Goal: Task Accomplishment & Management: Complete application form

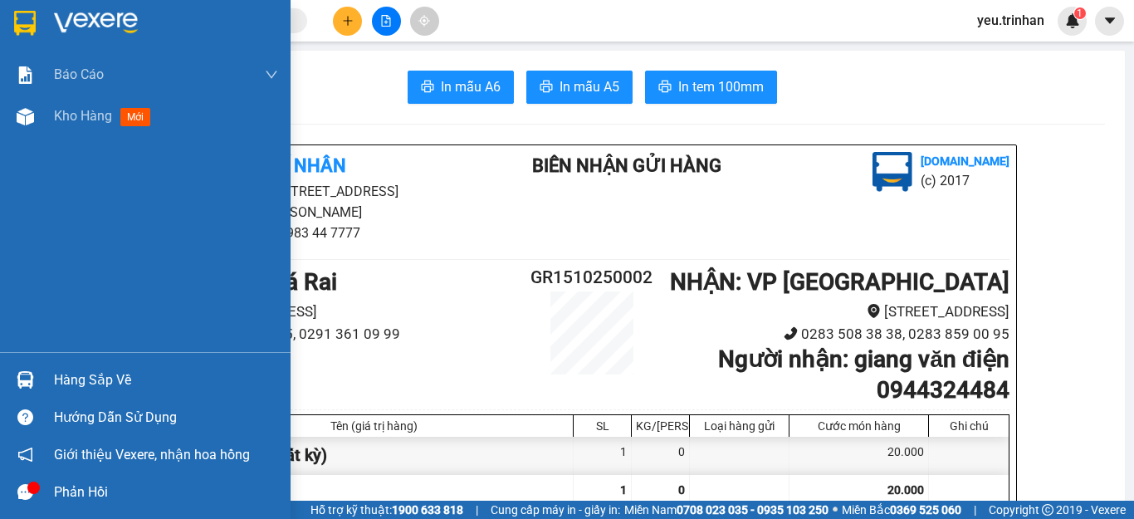
drag, startPoint x: 0, startPoint y: 0, endPoint x: 71, endPoint y: 7, distance: 71.0
click at [17, 20] on img at bounding box center [25, 23] width 22 height 25
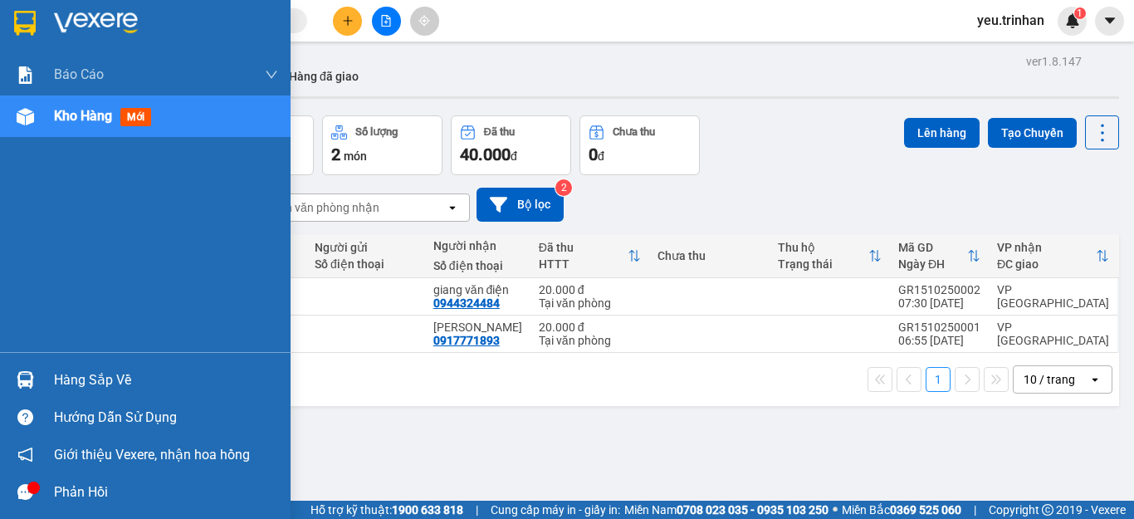
click at [20, 22] on img at bounding box center [25, 23] width 22 height 25
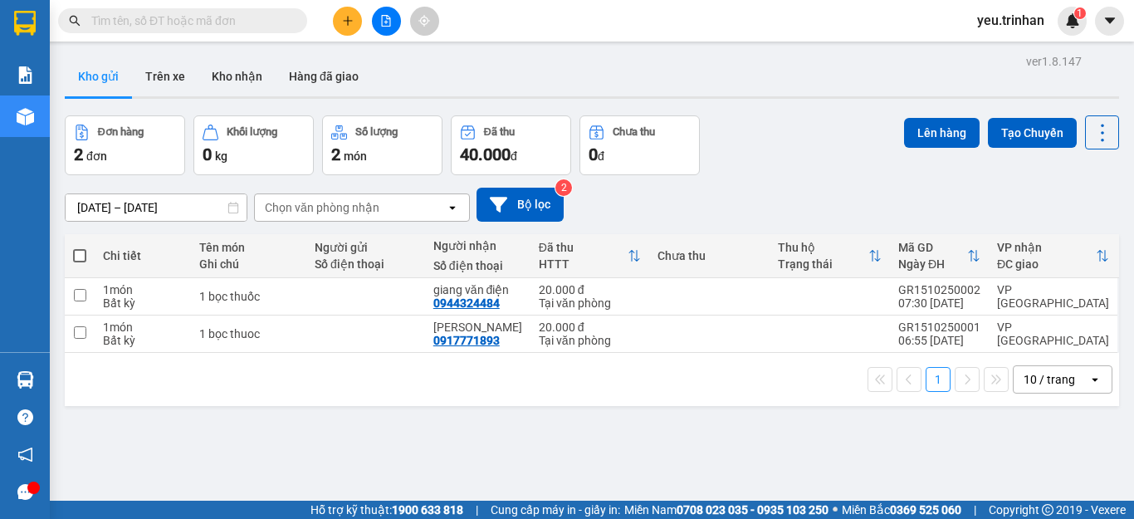
drag, startPoint x: 81, startPoint y: 254, endPoint x: 612, endPoint y: 187, distance: 535.6
click at [82, 253] on span at bounding box center [79, 255] width 13 height 13
click at [80, 247] on input "checkbox" at bounding box center [80, 247] width 0 height 0
checkbox input "true"
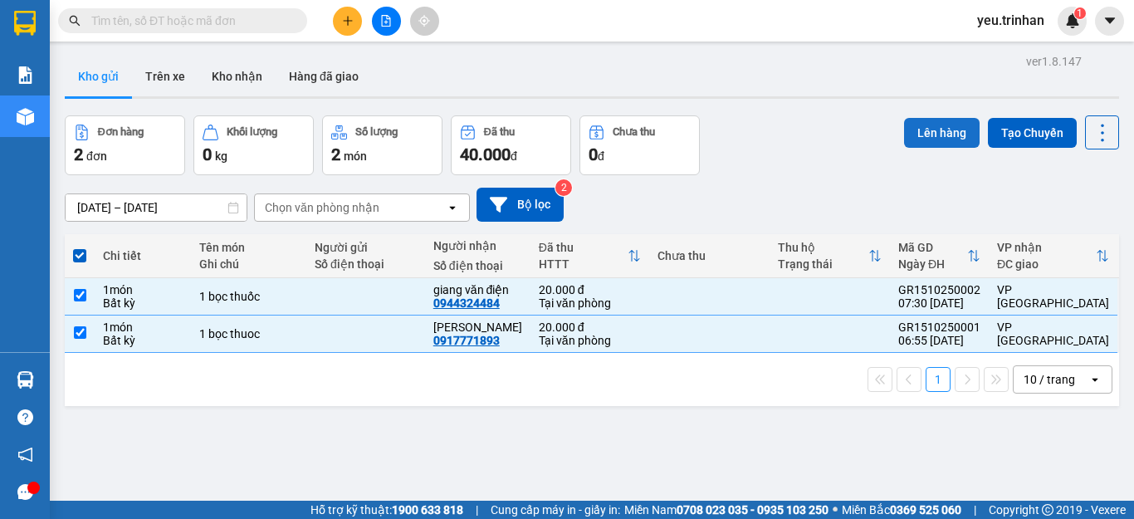
click at [916, 136] on button "Lên hàng" at bounding box center [942, 133] width 76 height 30
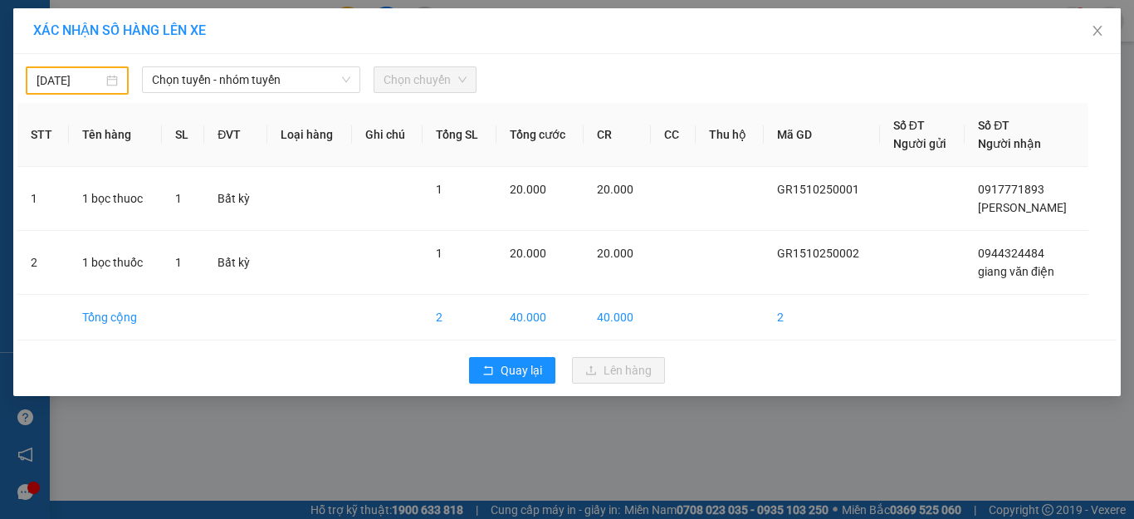
click at [78, 77] on input "[DATE]" at bounding box center [70, 80] width 66 height 18
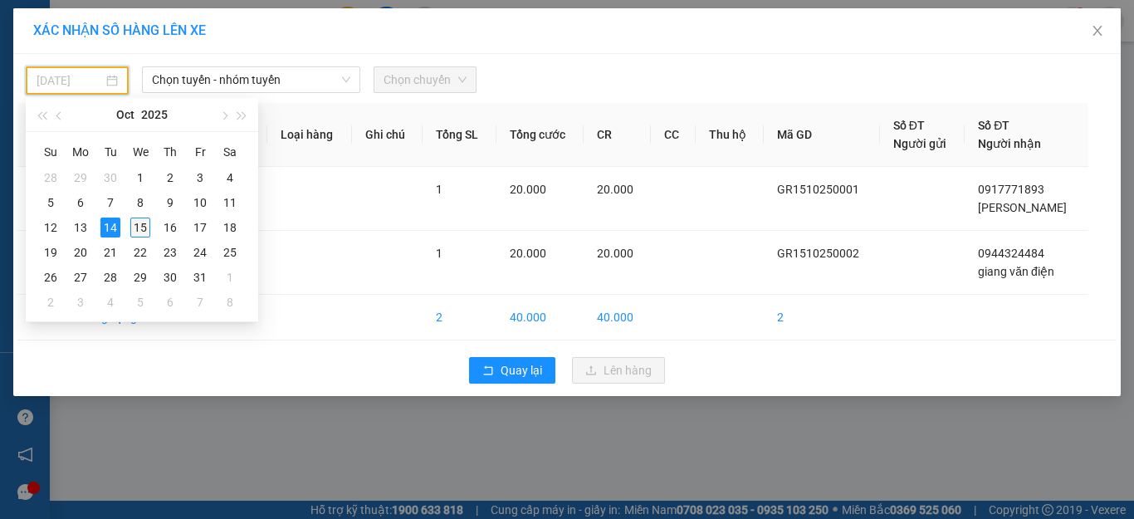
click at [135, 228] on div "15" at bounding box center [140, 228] width 20 height 20
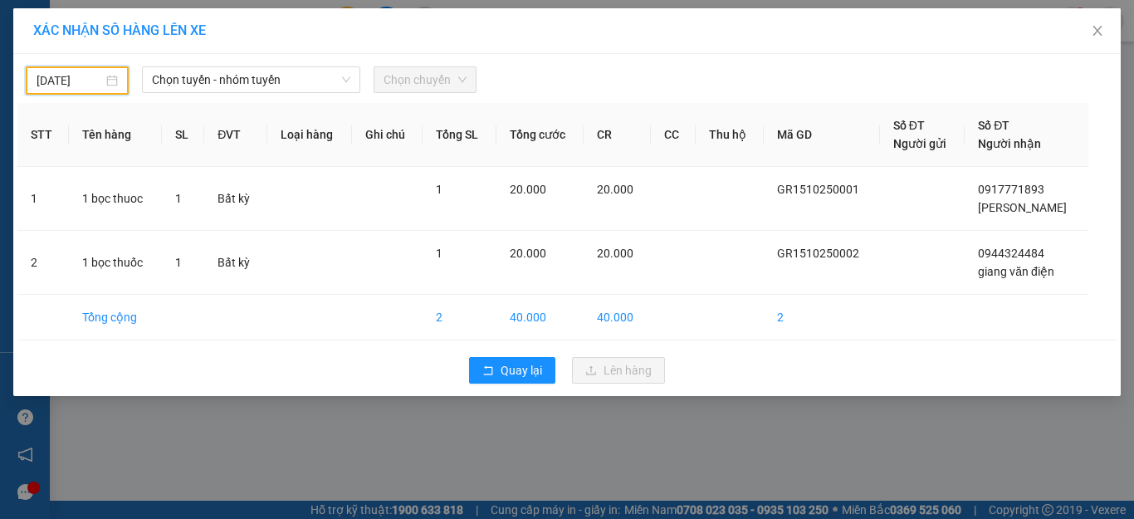
type input "[DATE]"
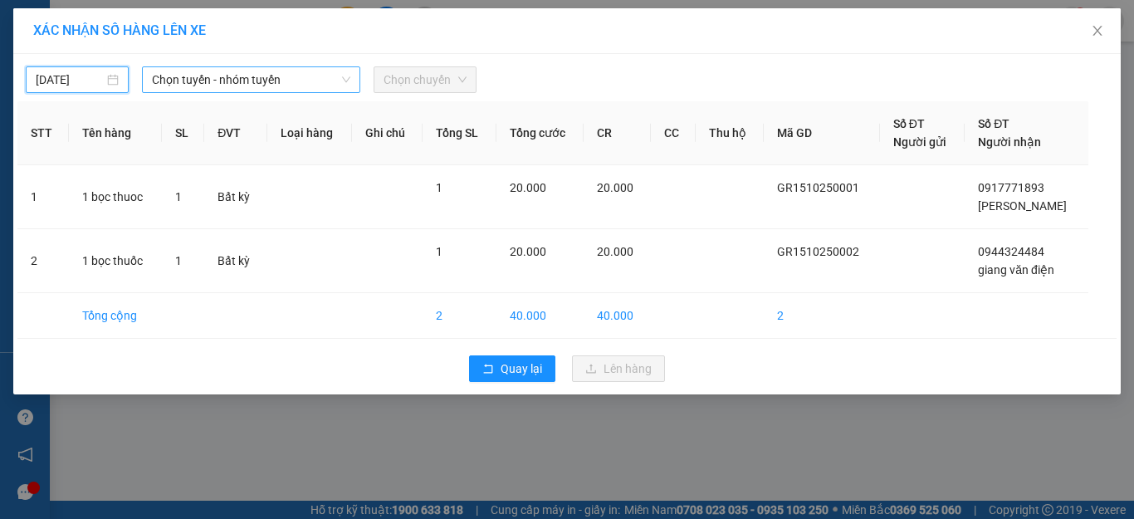
click at [278, 78] on span "Chọn tuyến - nhóm tuyến" at bounding box center [251, 79] width 198 height 25
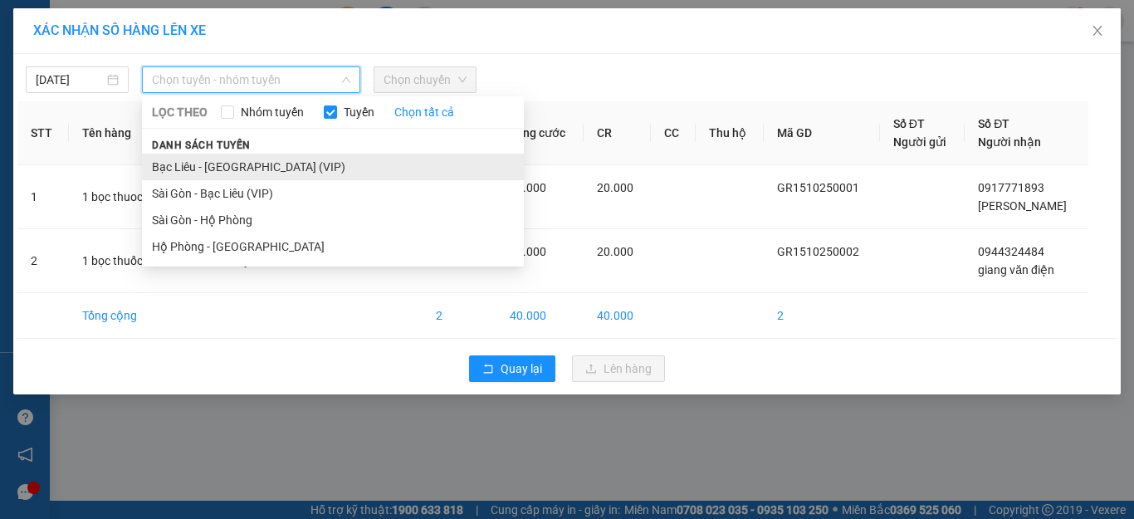
drag, startPoint x: 218, startPoint y: 183, endPoint x: 226, endPoint y: 170, distance: 15.7
click at [226, 170] on ul "Bạc Liêu - [GEOGRAPHIC_DATA] (VIP) [GEOGRAPHIC_DATA] - Bạc Liêu (VIP) [GEOGRAPH…" at bounding box center [333, 207] width 382 height 106
click at [226, 170] on li "Bạc Liêu - [GEOGRAPHIC_DATA] (VIP)" at bounding box center [333, 167] width 382 height 27
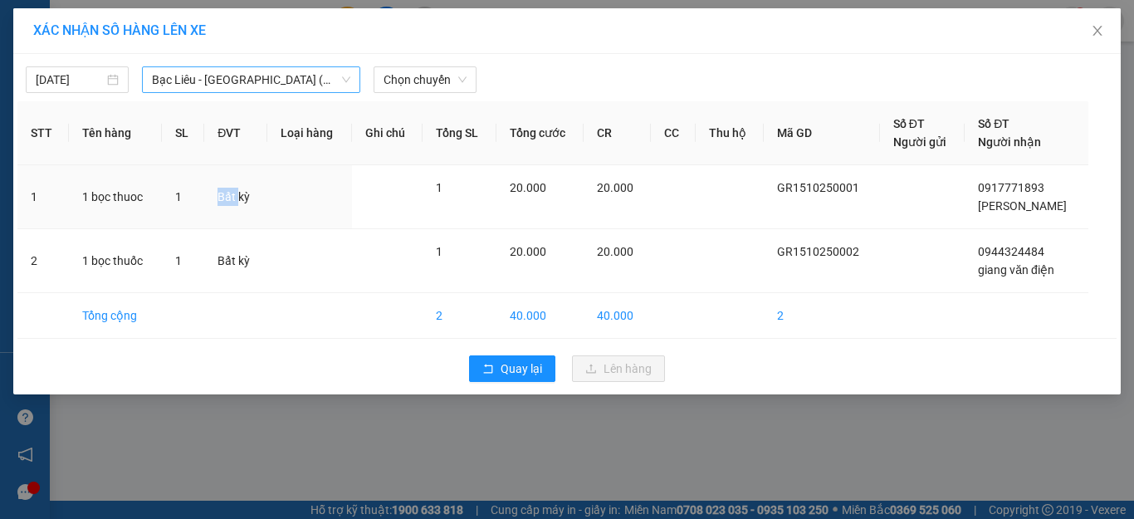
click at [226, 170] on td "Bất kỳ" at bounding box center [235, 197] width 63 height 64
click at [424, 88] on span "Chọn chuyến" at bounding box center [425, 79] width 83 height 25
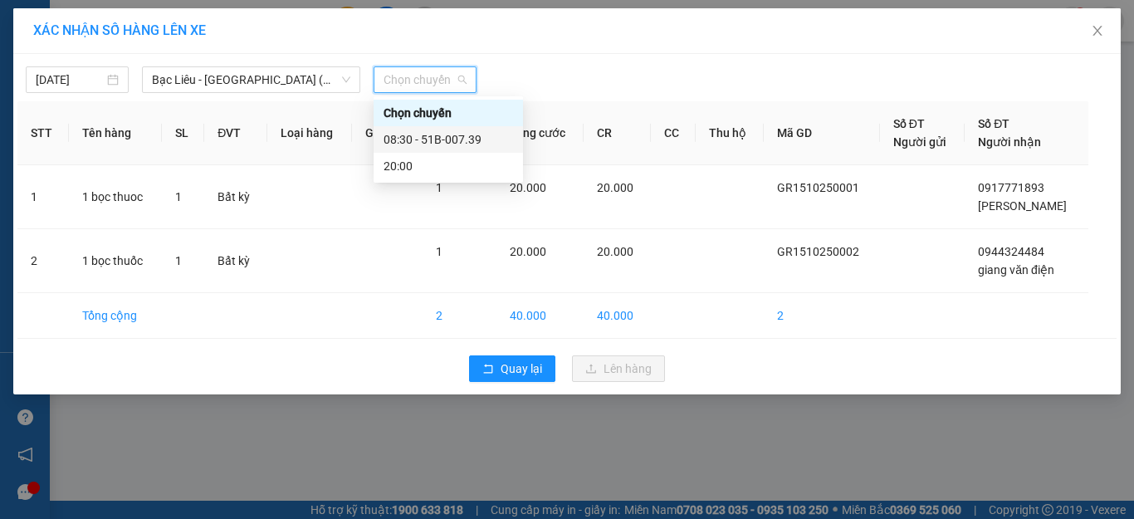
click at [428, 131] on div "08:30 - 51B-007.39" at bounding box center [449, 139] width 130 height 18
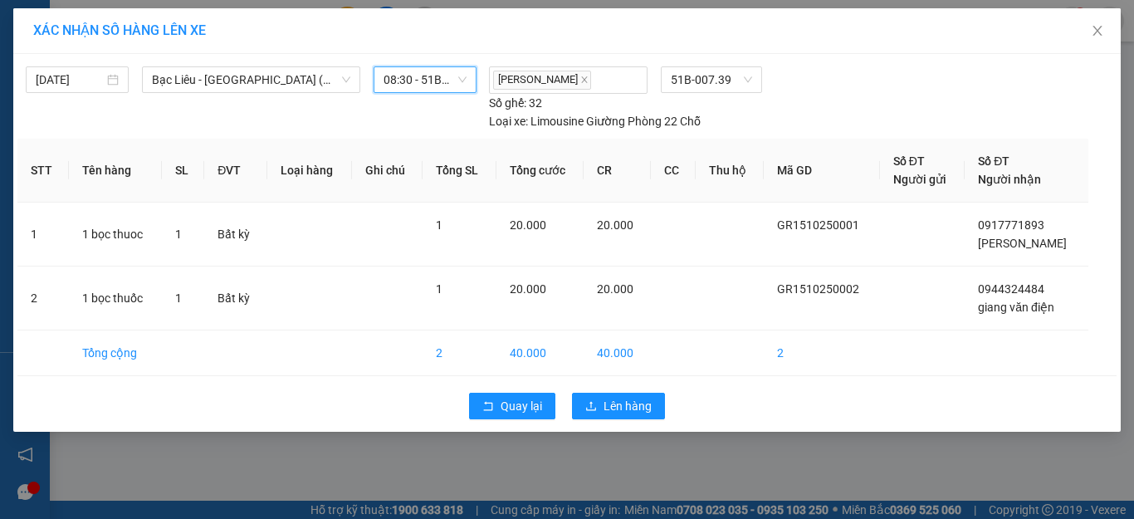
click at [599, 391] on div "Quay lại Lên hàng" at bounding box center [566, 405] width 1099 height 43
click at [599, 418] on button "Lên hàng" at bounding box center [618, 406] width 93 height 27
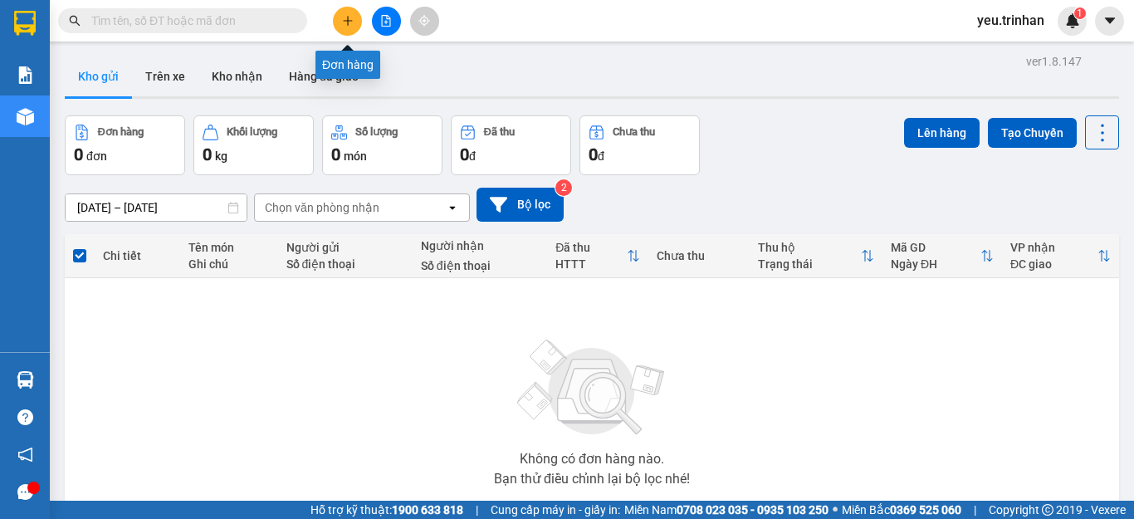
click at [345, 28] on button at bounding box center [347, 21] width 29 height 29
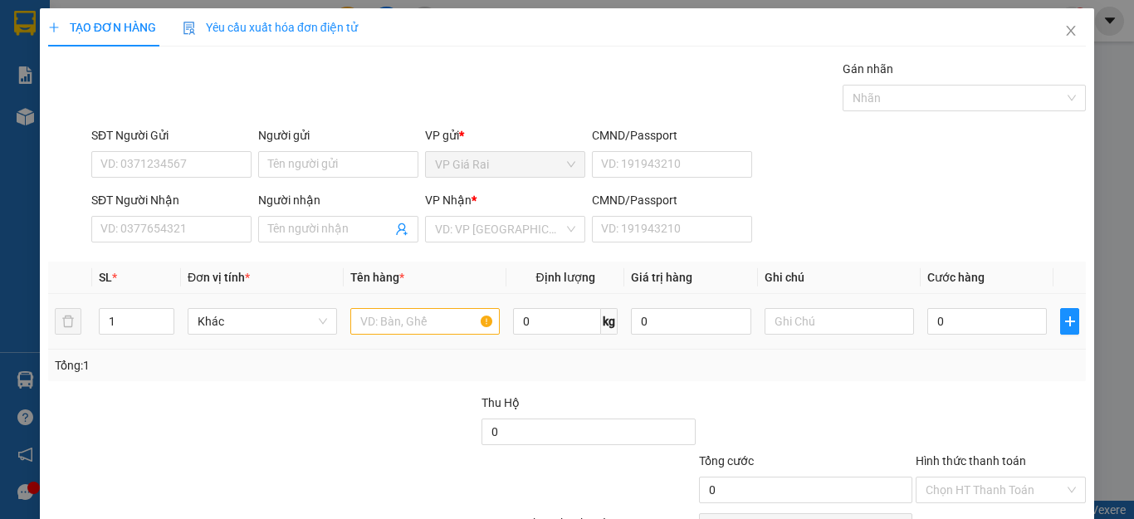
click at [382, 335] on div at bounding box center [424, 321] width 149 height 33
click at [399, 332] on input "text" at bounding box center [424, 321] width 149 height 27
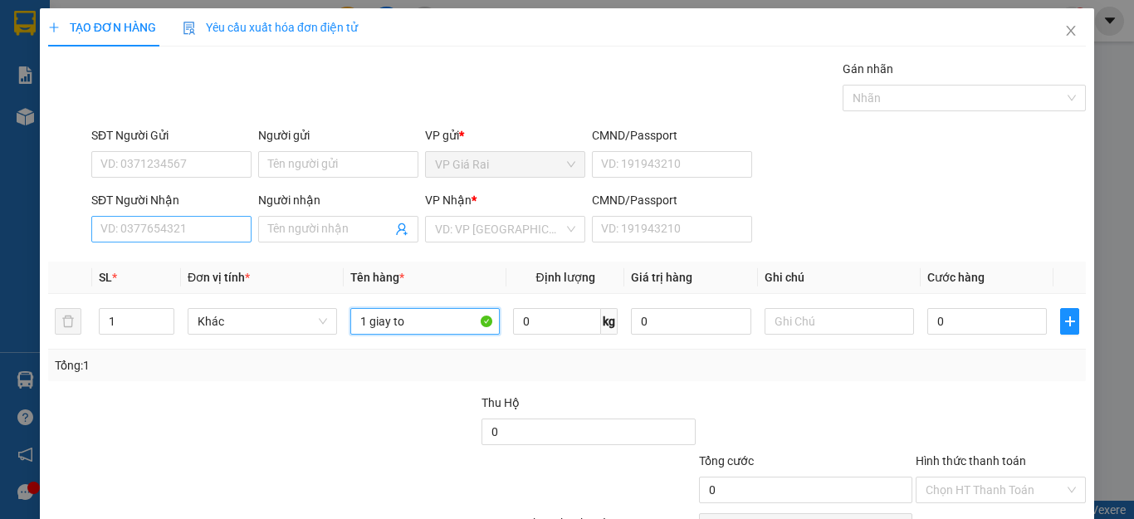
type input "1 giay to"
click at [131, 232] on input "SĐT Người Nhận" at bounding box center [171, 229] width 160 height 27
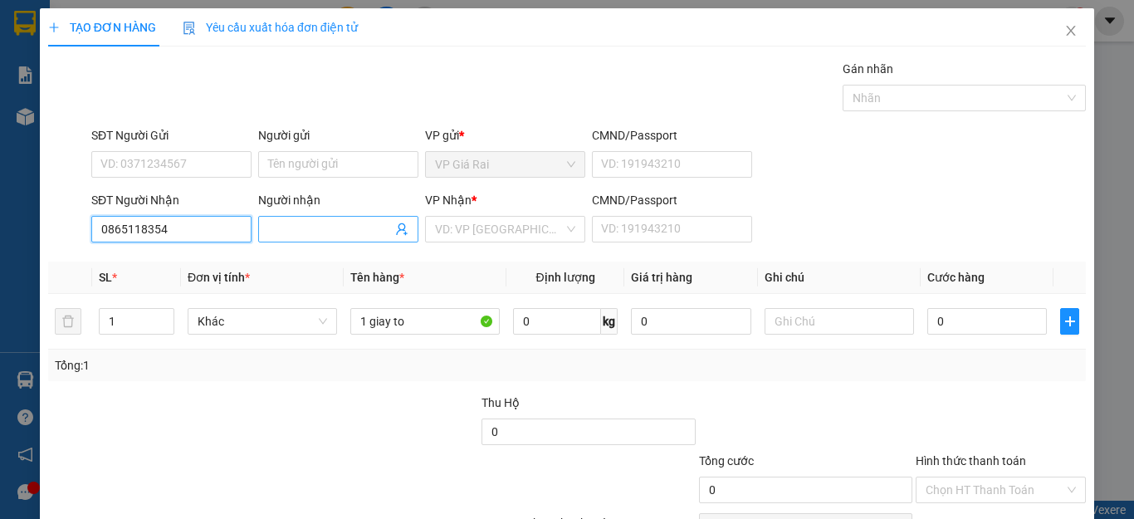
type input "0865118354"
click at [310, 233] on input "Người nhận" at bounding box center [330, 229] width 124 height 18
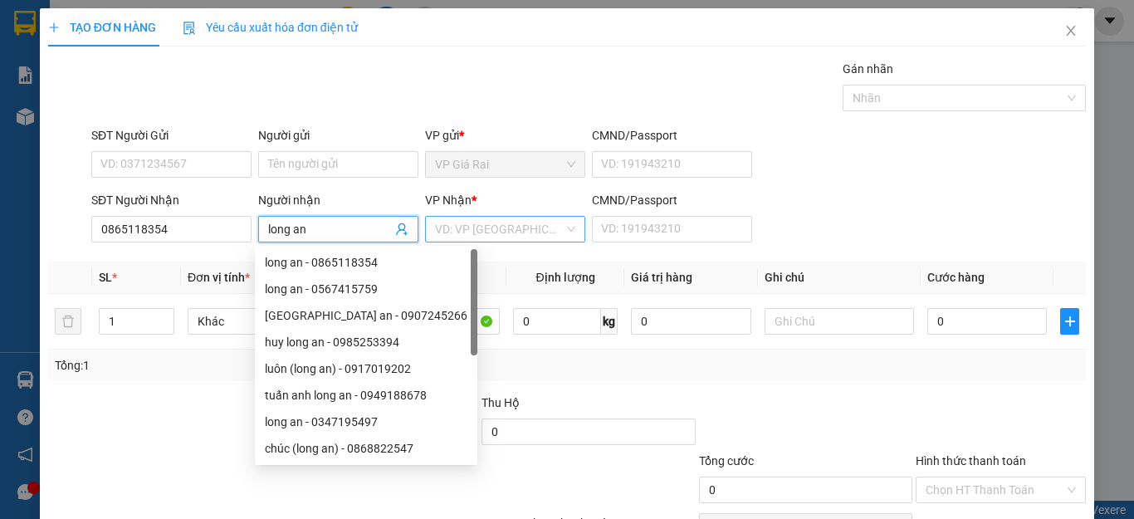
type input "long an"
drag, startPoint x: 472, startPoint y: 231, endPoint x: 477, endPoint y: 241, distance: 11.1
click at [474, 232] on input "search" at bounding box center [499, 229] width 129 height 25
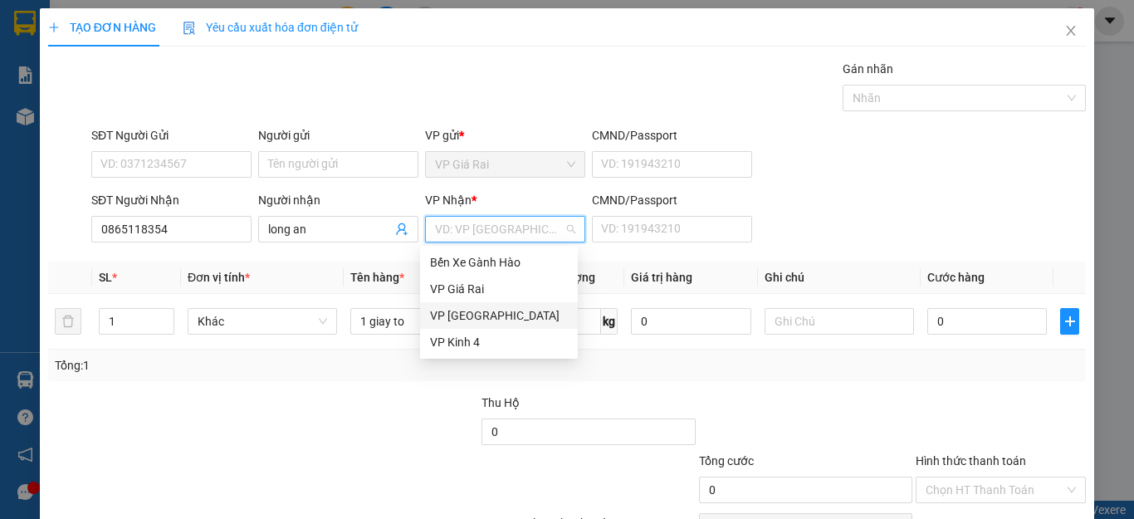
click at [446, 320] on div "VP [GEOGRAPHIC_DATA]" at bounding box center [499, 315] width 138 height 18
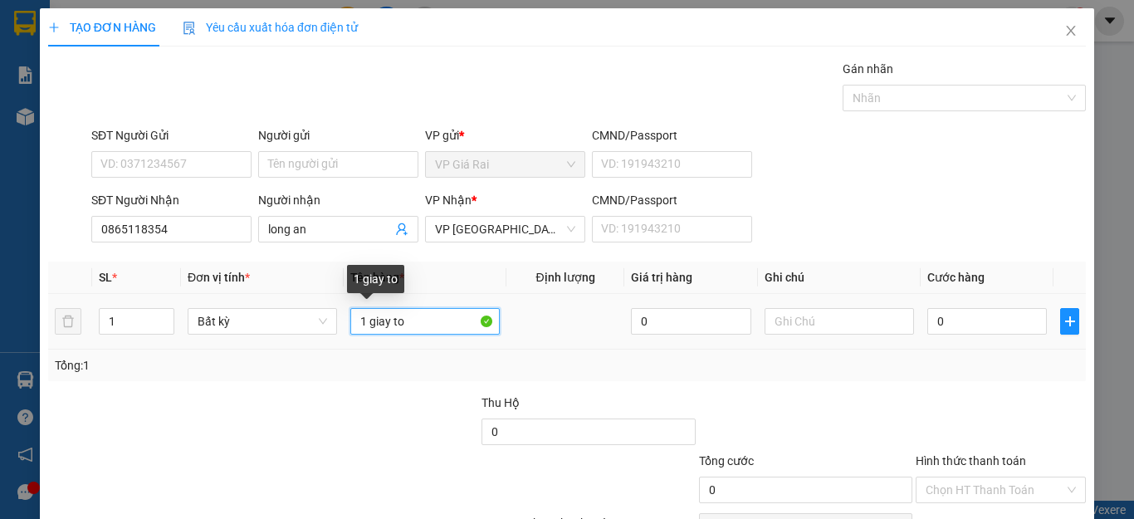
click at [404, 332] on input "1 giay to" at bounding box center [424, 321] width 149 height 27
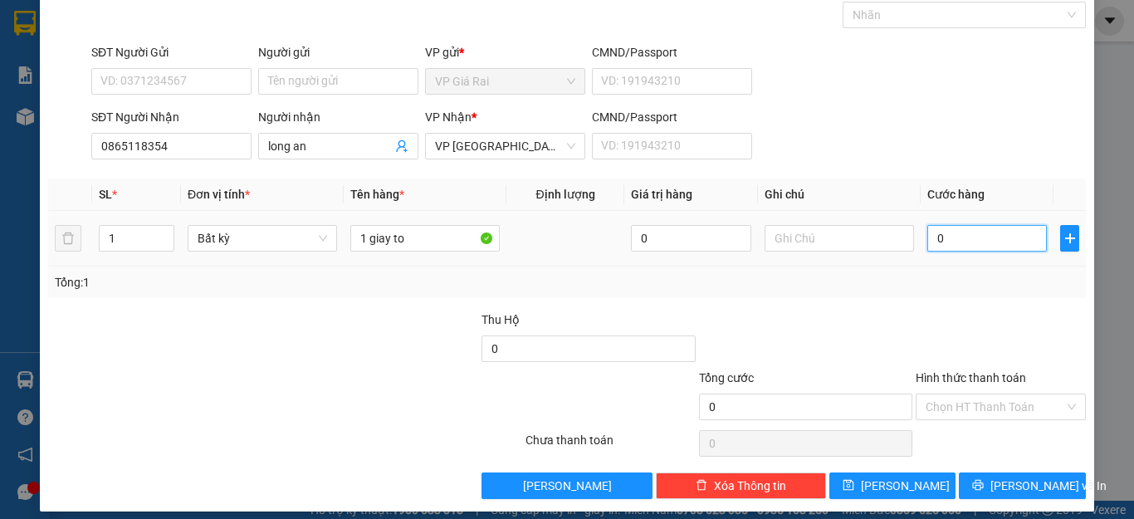
click at [944, 232] on input "0" at bounding box center [987, 238] width 120 height 27
type input "2"
type input "20"
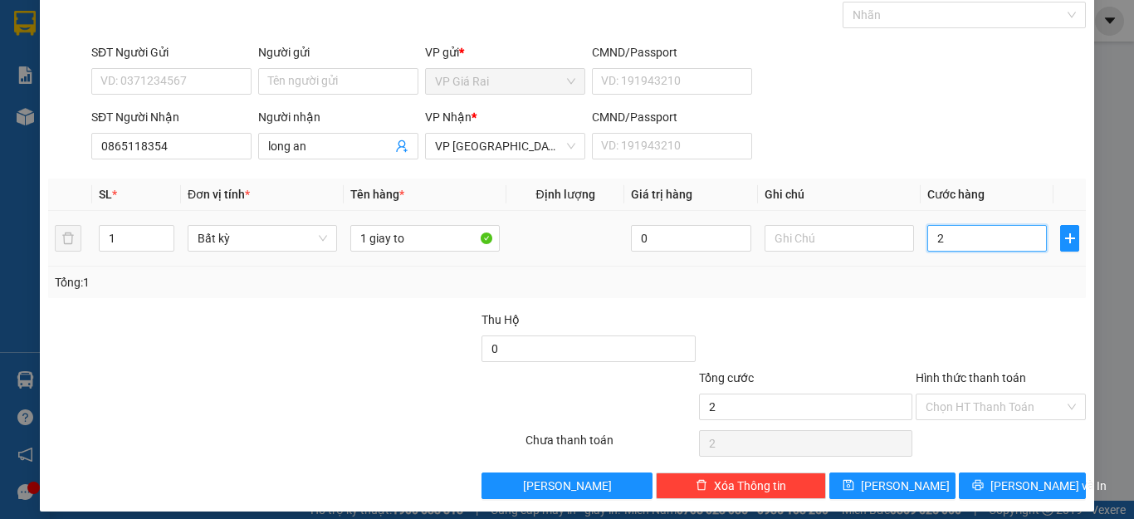
type input "20"
type input "20.000"
click at [944, 272] on div "Tổng: 1" at bounding box center [567, 283] width 1038 height 32
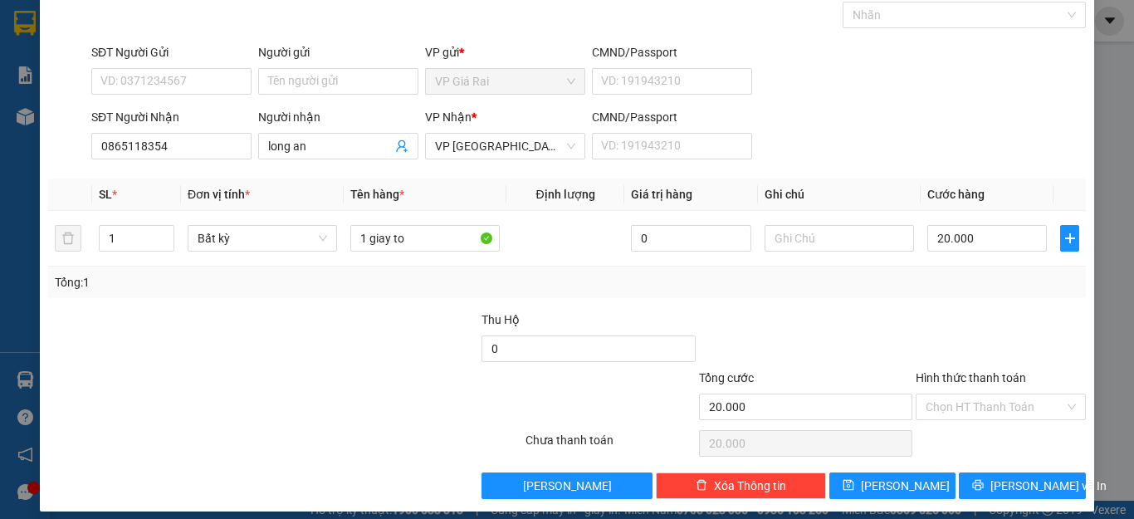
scroll to position [95, 0]
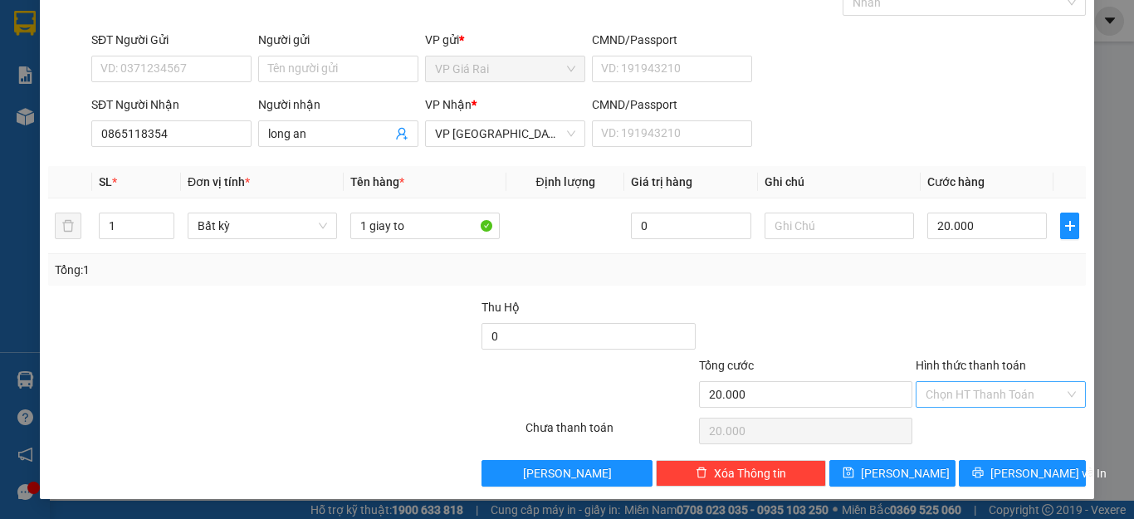
drag, startPoint x: 995, startPoint y: 387, endPoint x: 985, endPoint y: 404, distance: 19.4
click at [994, 391] on input "Hình thức thanh toán" at bounding box center [995, 394] width 139 height 25
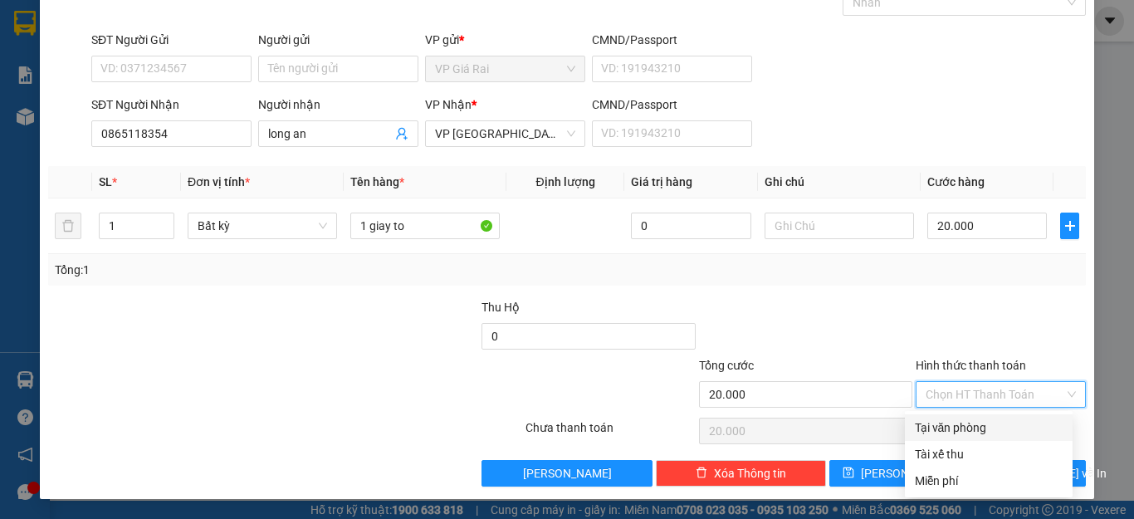
click at [977, 428] on div "Tại văn phòng" at bounding box center [989, 427] width 148 height 18
type input "0"
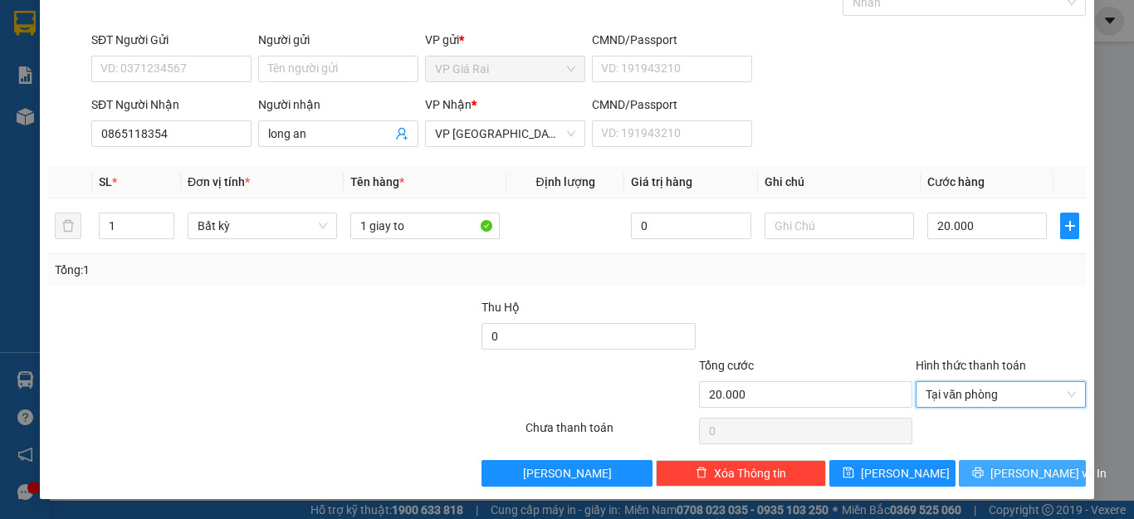
click at [1010, 477] on span "[PERSON_NAME] và In" at bounding box center [1049, 473] width 116 height 18
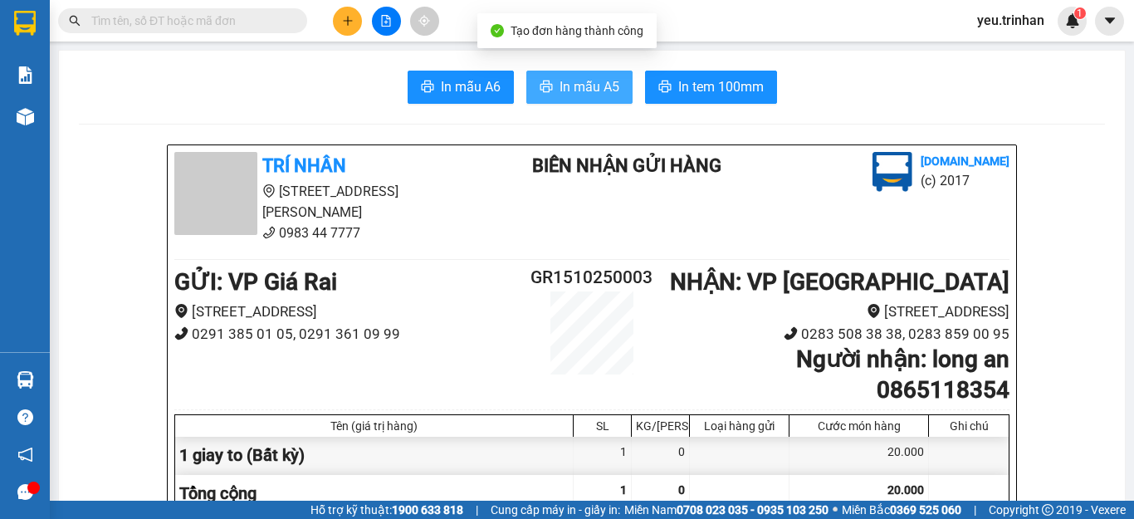
click at [565, 99] on button "In mẫu A5" at bounding box center [579, 87] width 106 height 33
